Goal: Navigation & Orientation: Find specific page/section

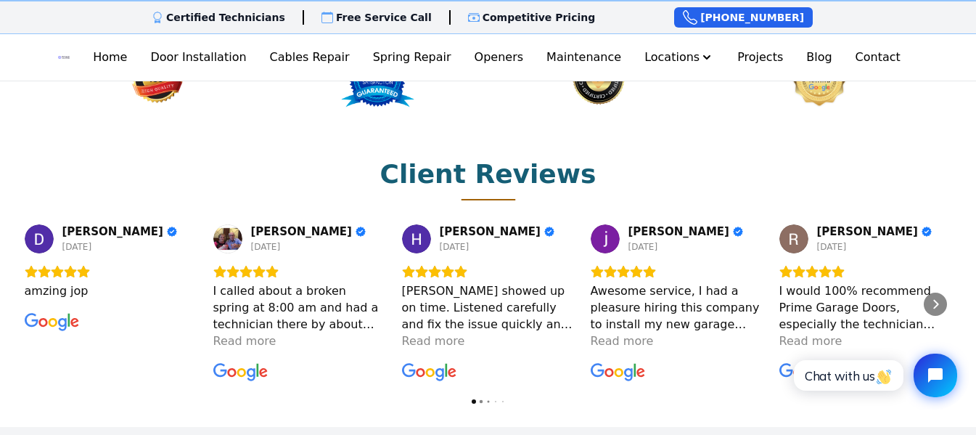
scroll to position [1887, 0]
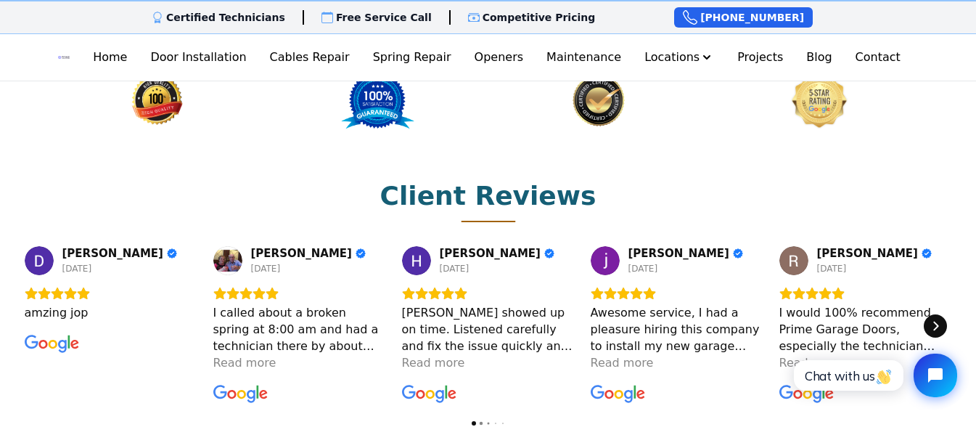
click at [931, 320] on icon "Next" at bounding box center [936, 326] width 12 height 12
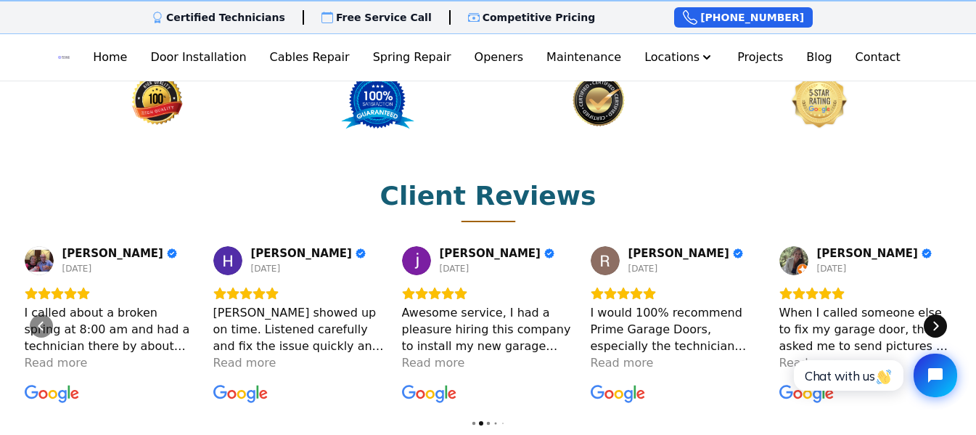
click at [931, 320] on icon "Next" at bounding box center [936, 326] width 12 height 12
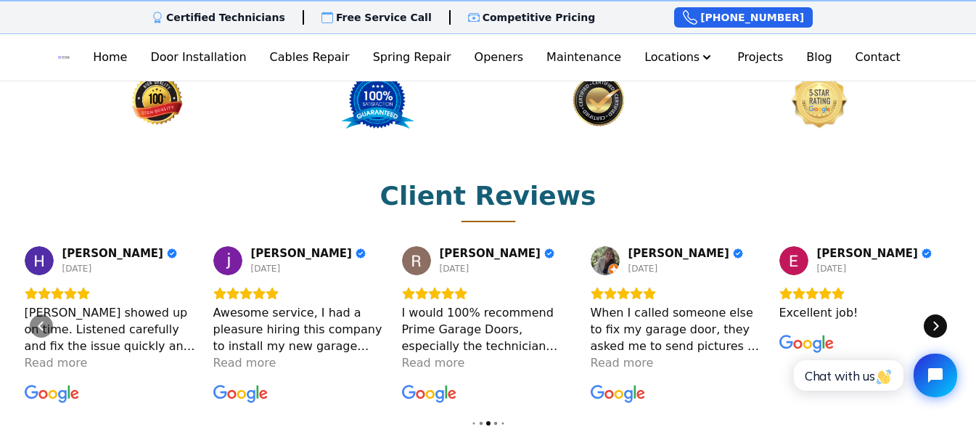
click at [931, 320] on icon "Next" at bounding box center [936, 326] width 12 height 12
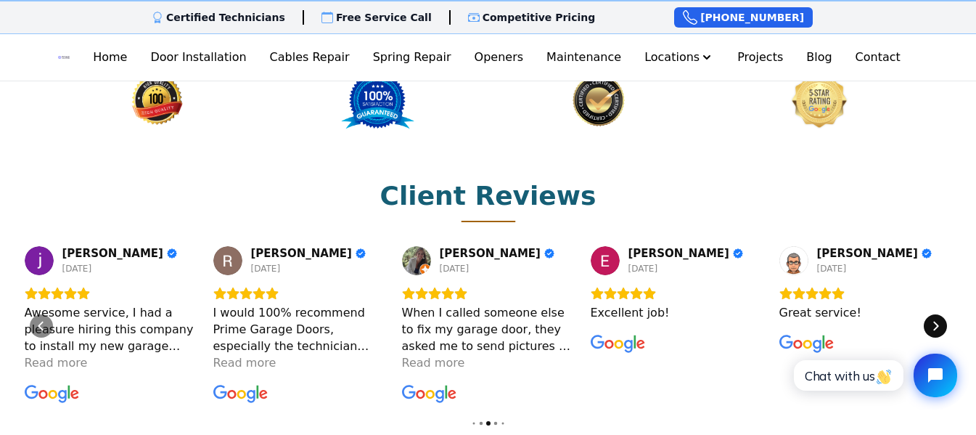
click at [931, 320] on icon "Next" at bounding box center [936, 326] width 12 height 12
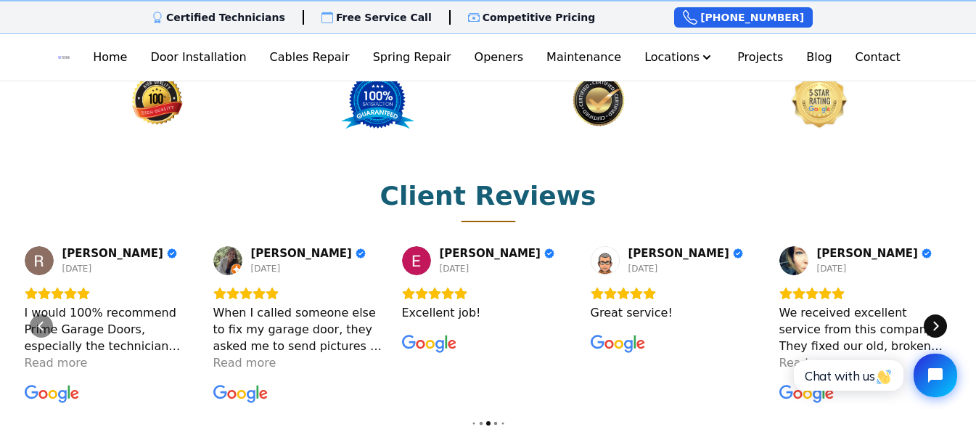
click at [931, 320] on icon "Next" at bounding box center [936, 326] width 12 height 12
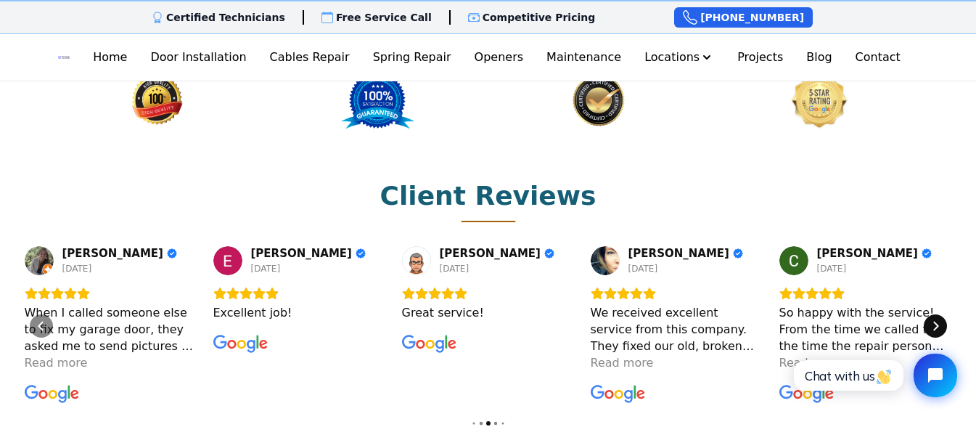
click at [931, 320] on icon "Next" at bounding box center [936, 326] width 12 height 12
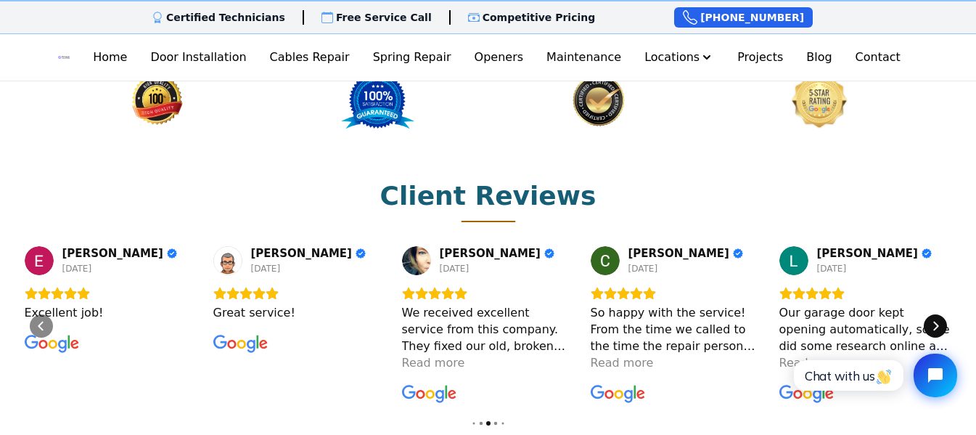
click at [931, 320] on icon "Next" at bounding box center [936, 326] width 12 height 12
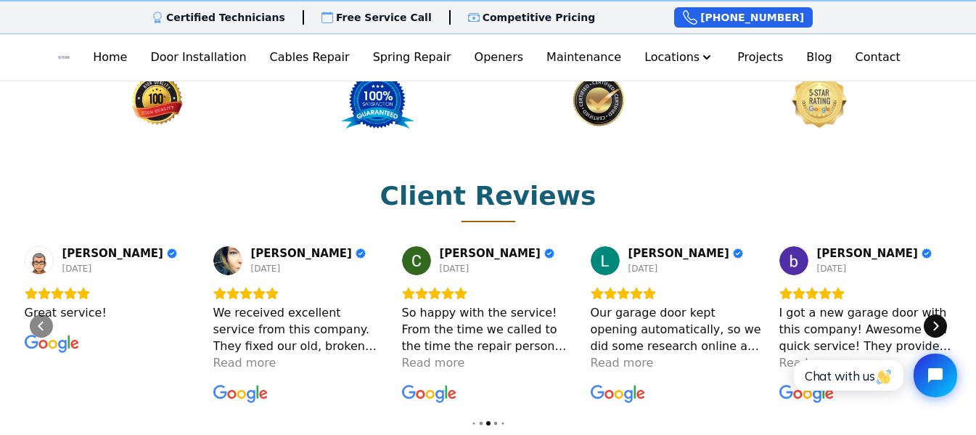
click at [931, 320] on icon "Next" at bounding box center [936, 326] width 12 height 12
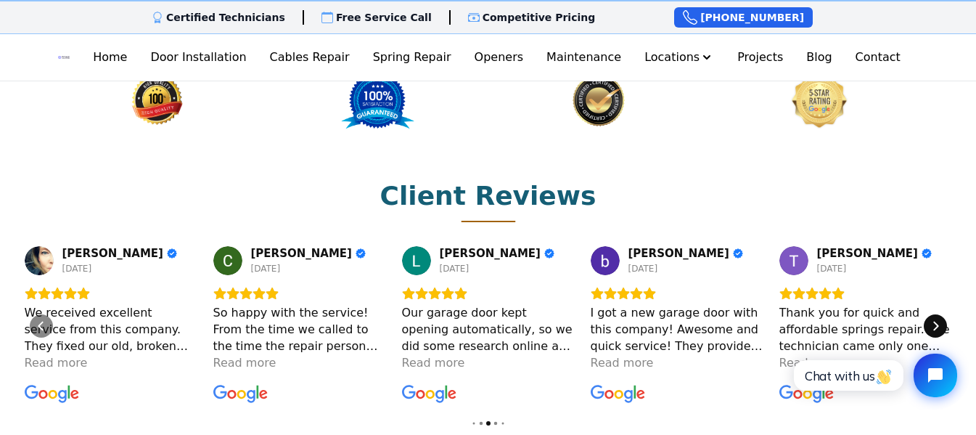
click at [931, 320] on icon "Next" at bounding box center [936, 326] width 12 height 12
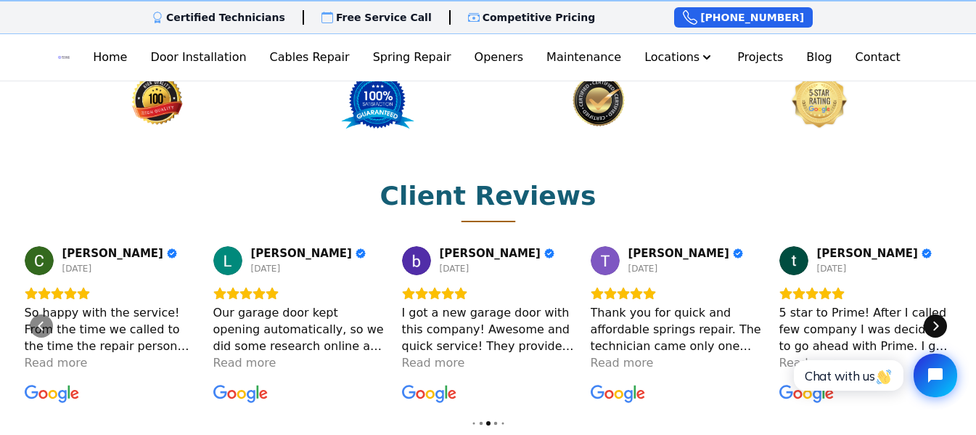
click at [931, 320] on icon "Next" at bounding box center [936, 326] width 12 height 12
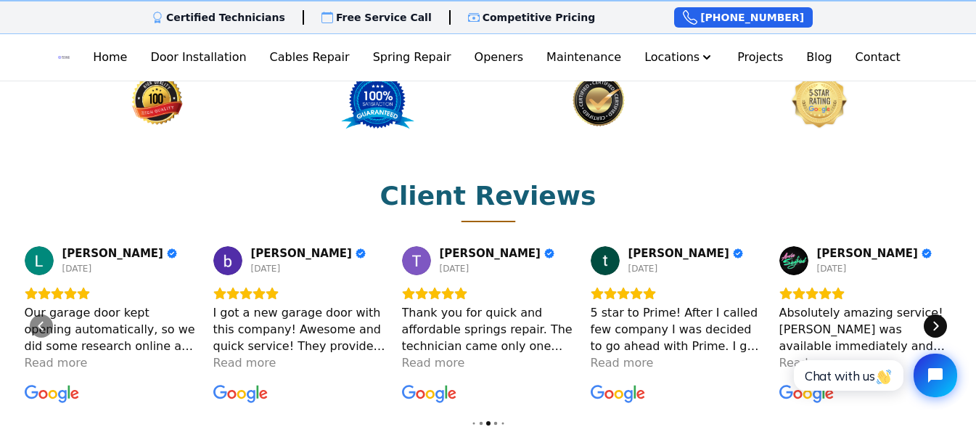
click at [931, 320] on icon "Next" at bounding box center [936, 326] width 12 height 12
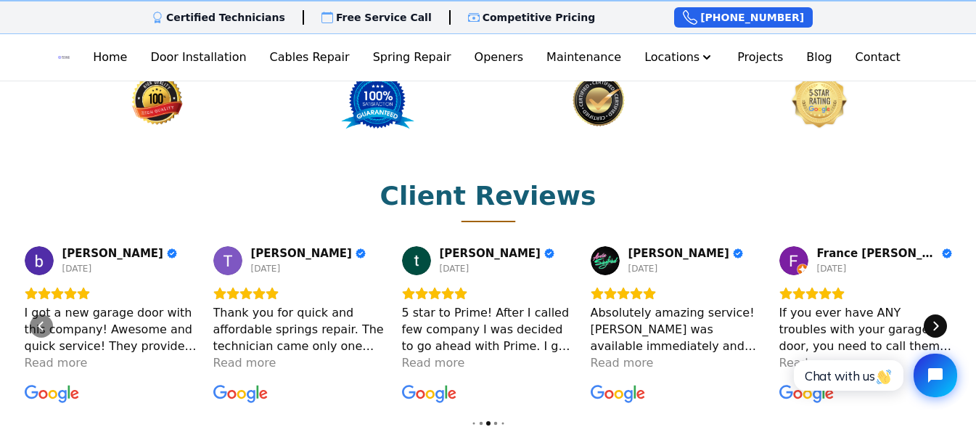
click at [931, 320] on icon "Next" at bounding box center [936, 326] width 12 height 12
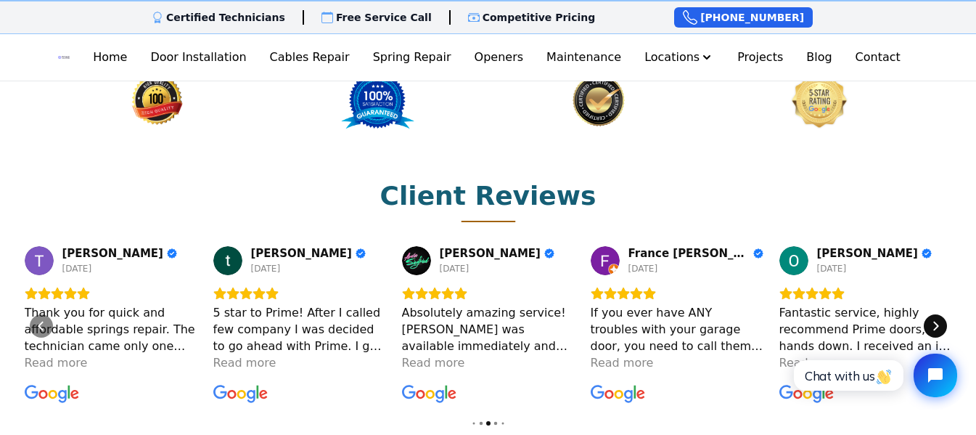
click at [931, 320] on icon "Next" at bounding box center [936, 326] width 12 height 12
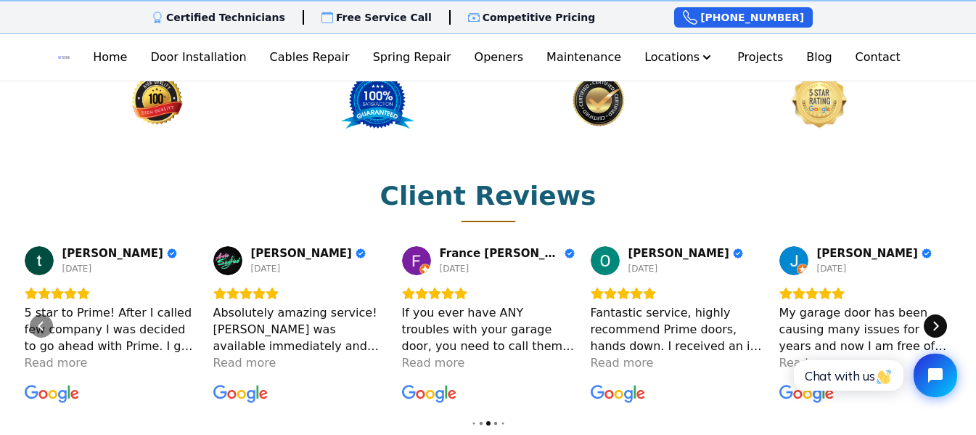
click at [931, 320] on icon "Next" at bounding box center [936, 326] width 12 height 12
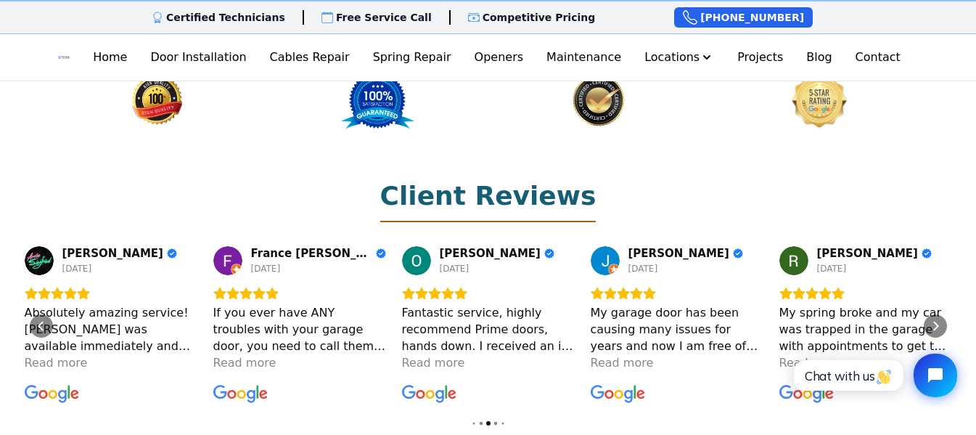
click at [509, 181] on h2 "Client Reviews" at bounding box center [488, 195] width 216 height 29
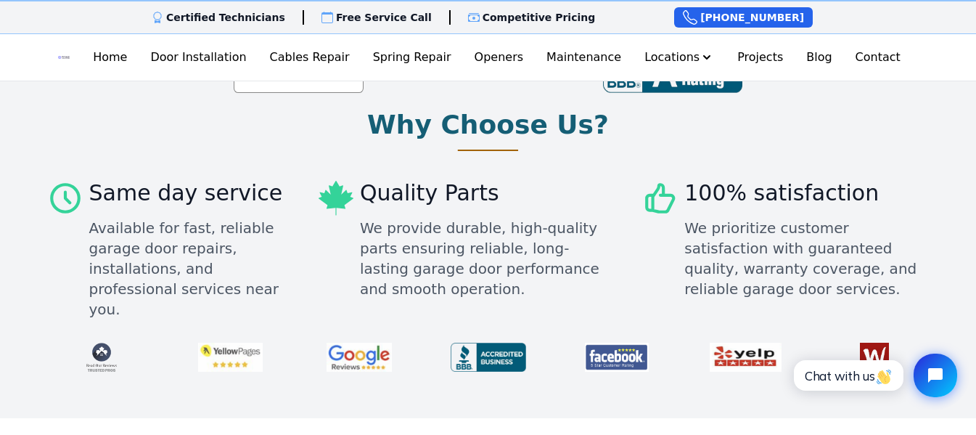
scroll to position [363, 0]
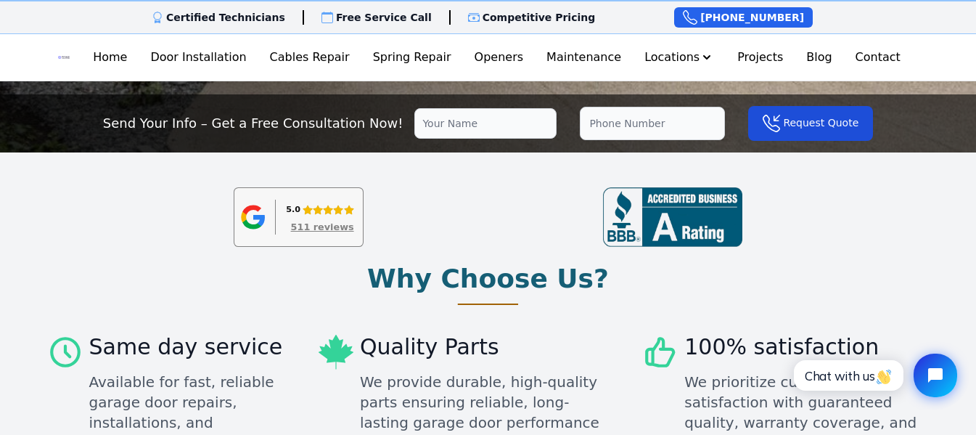
click at [324, 225] on div "511 reviews" at bounding box center [322, 227] width 63 height 9
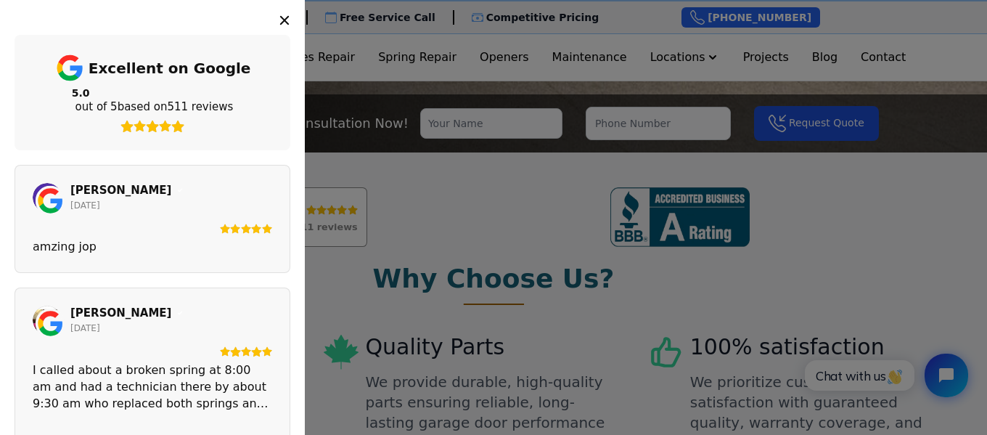
click at [284, 20] on icon "Close" at bounding box center [284, 20] width 9 height 9
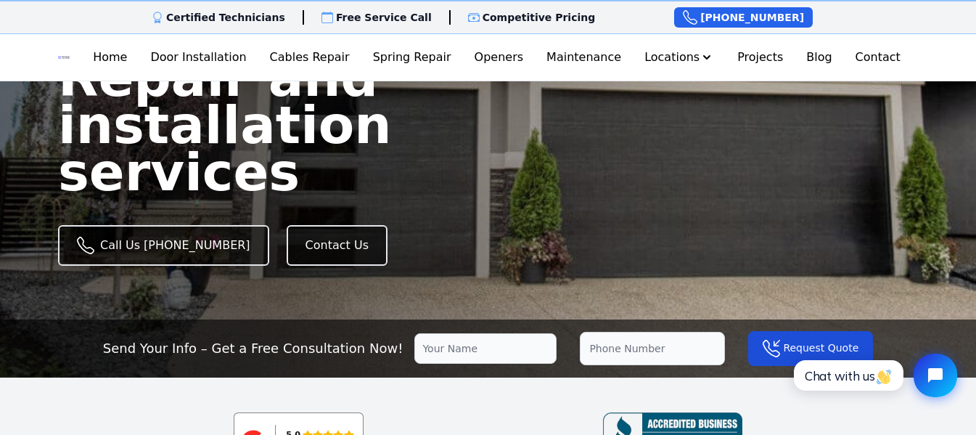
scroll to position [0, 0]
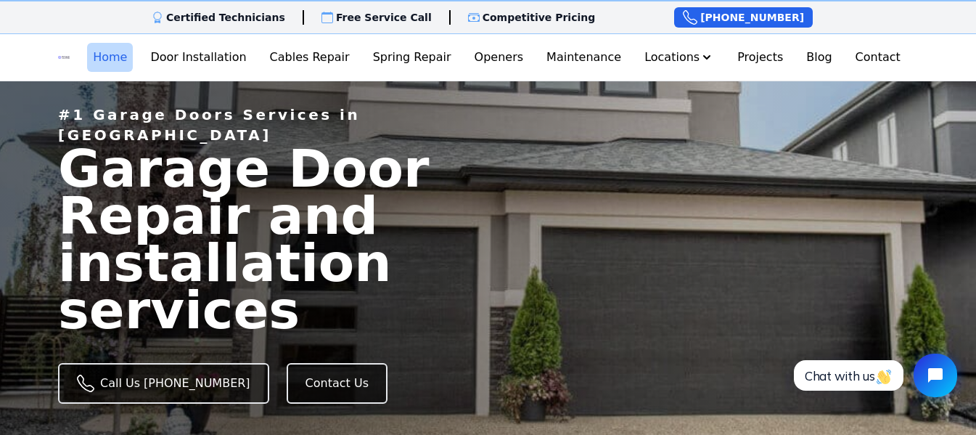
click at [133, 62] on link "Home" at bounding box center [110, 57] width 46 height 29
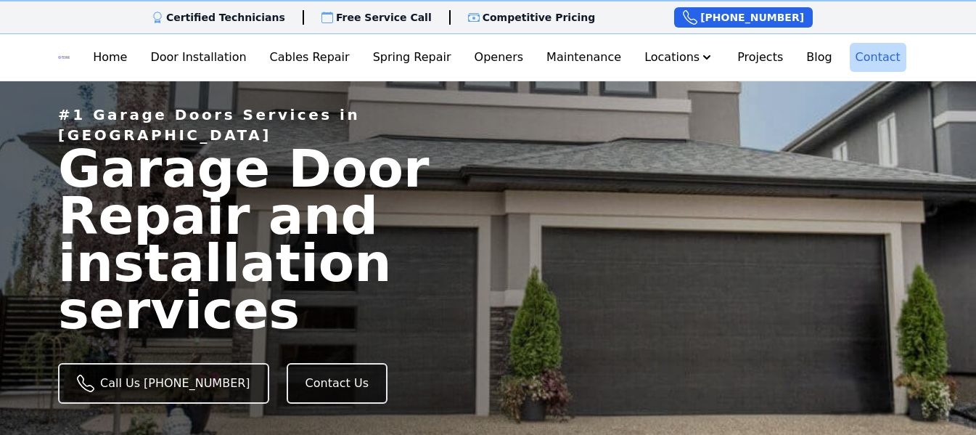
click at [858, 59] on link "Contact" at bounding box center [878, 57] width 57 height 29
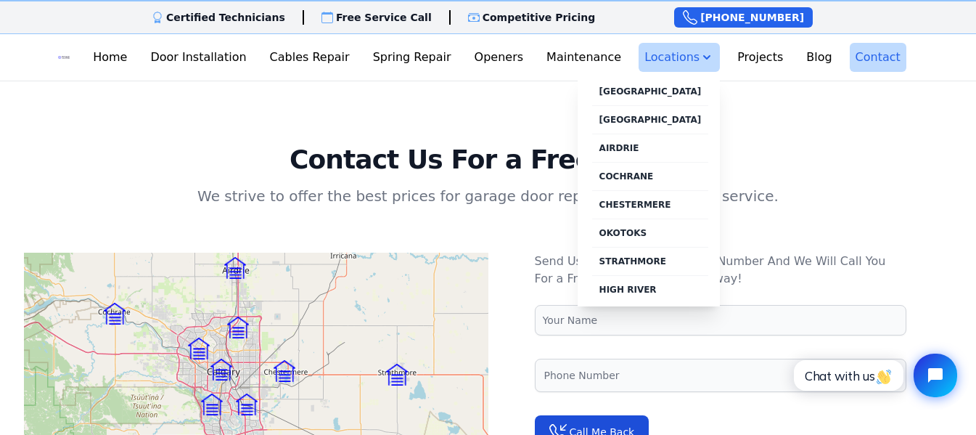
click at [668, 63] on button "Locations" at bounding box center [679, 57] width 81 height 29
